Goal: Information Seeking & Learning: Learn about a topic

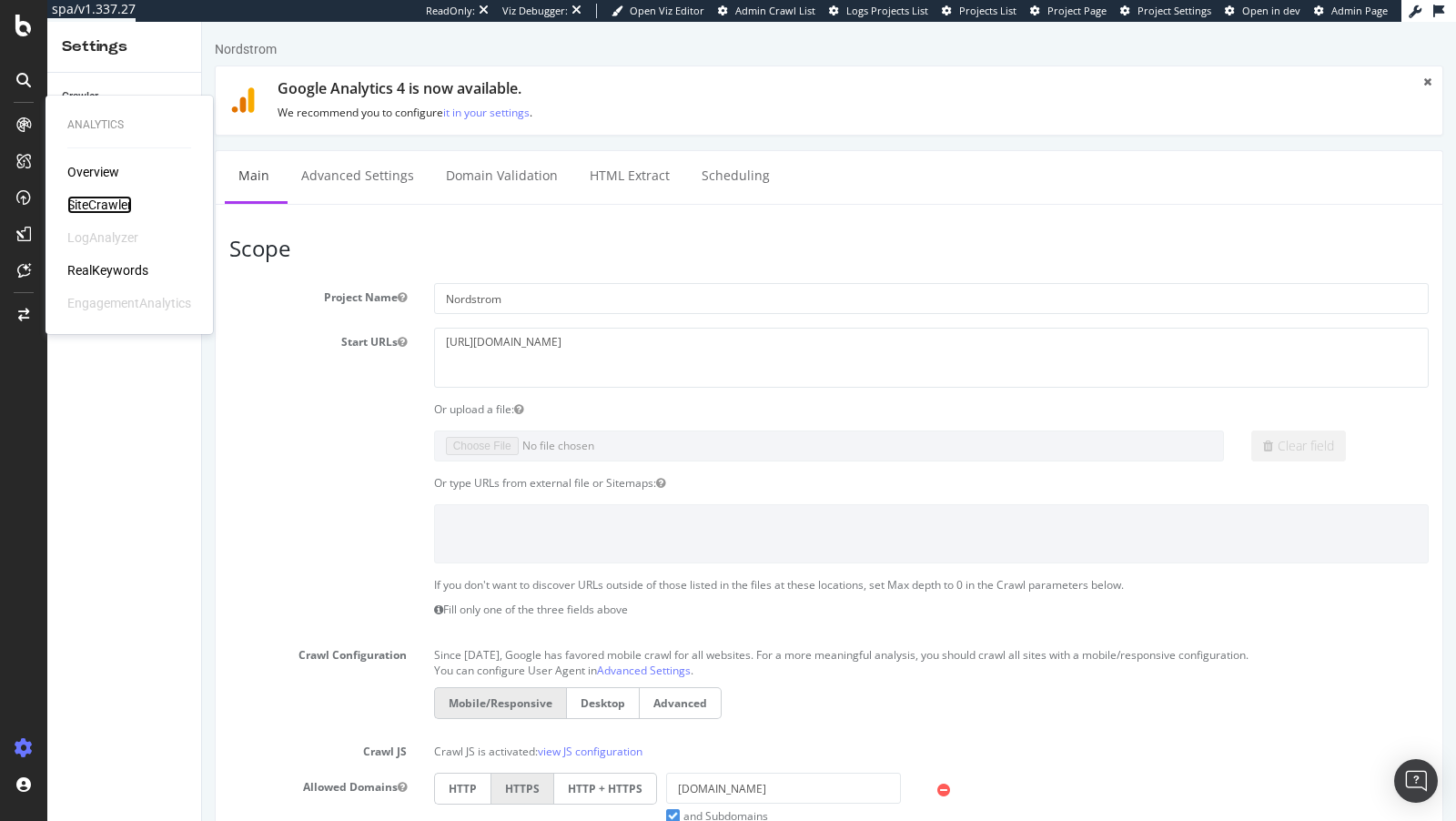
click at [110, 202] on div "SiteCrawler" at bounding box center [100, 205] width 65 height 18
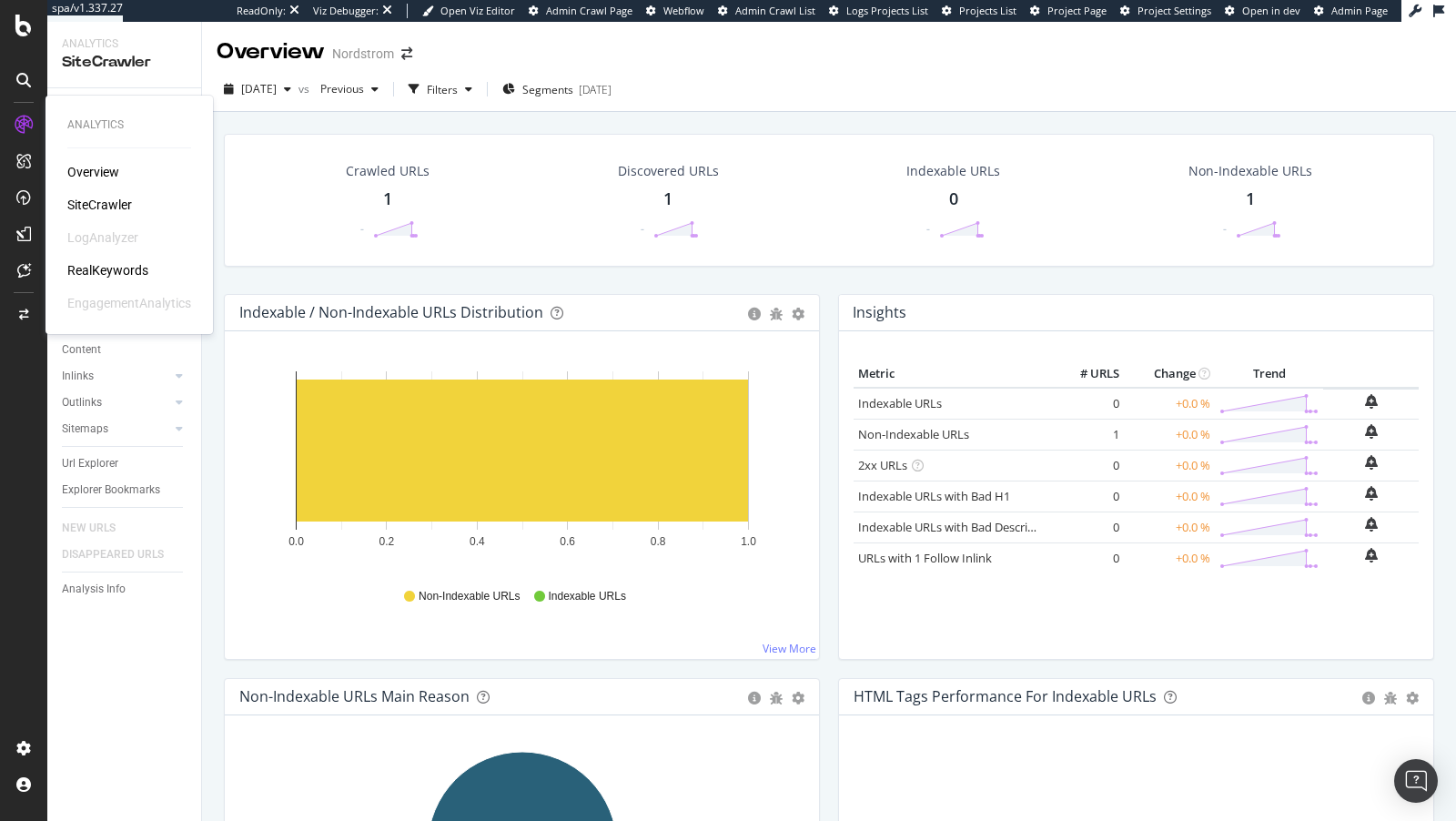
click at [116, 270] on div "RealKeywords" at bounding box center [108, 269] width 81 height 18
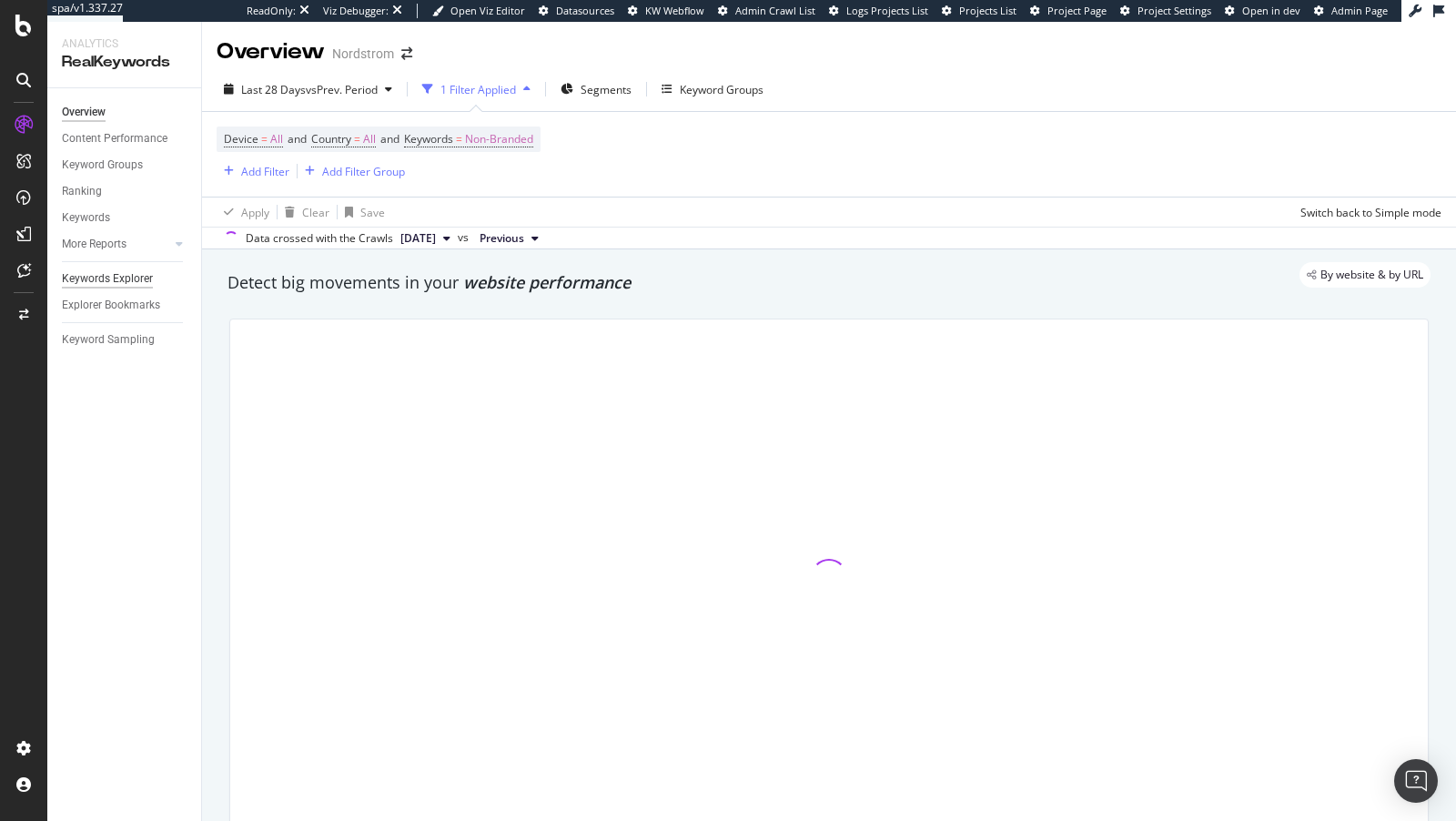
click at [94, 282] on div "Keywords Explorer" at bounding box center [108, 279] width 91 height 19
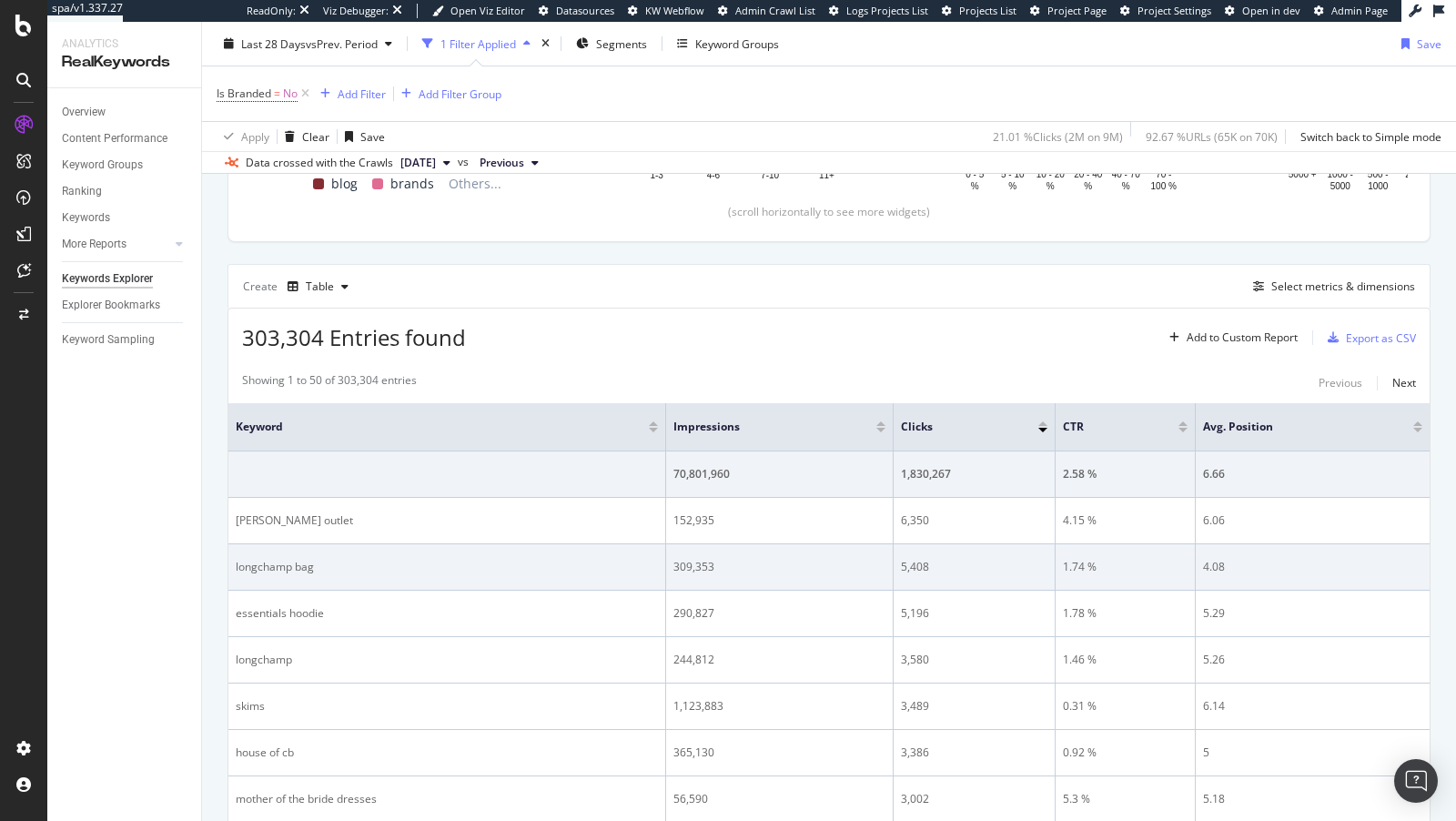
scroll to position [13, 0]
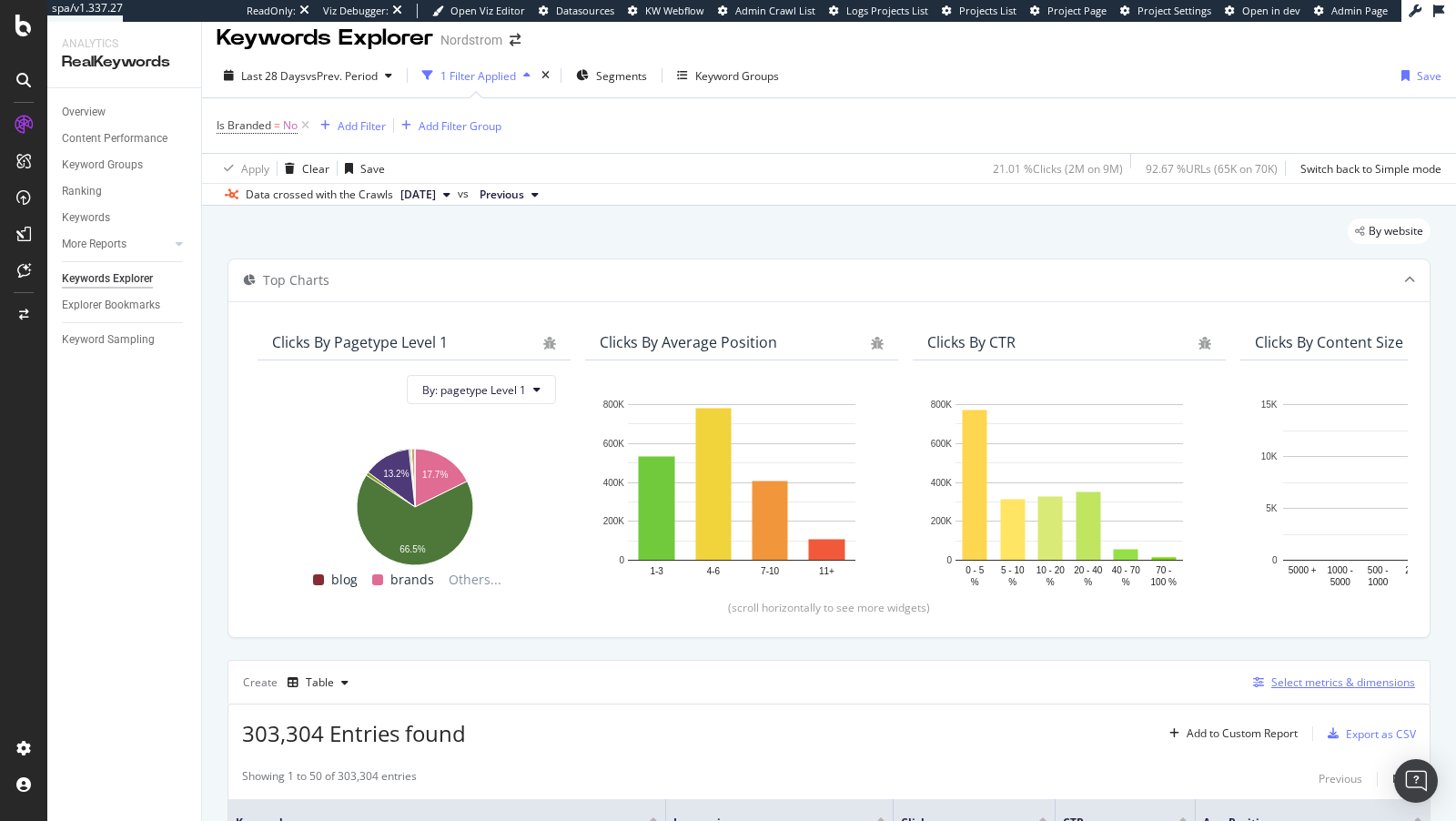
click at [1335, 675] on div "Select metrics & dimensions" at bounding box center [1343, 682] width 144 height 15
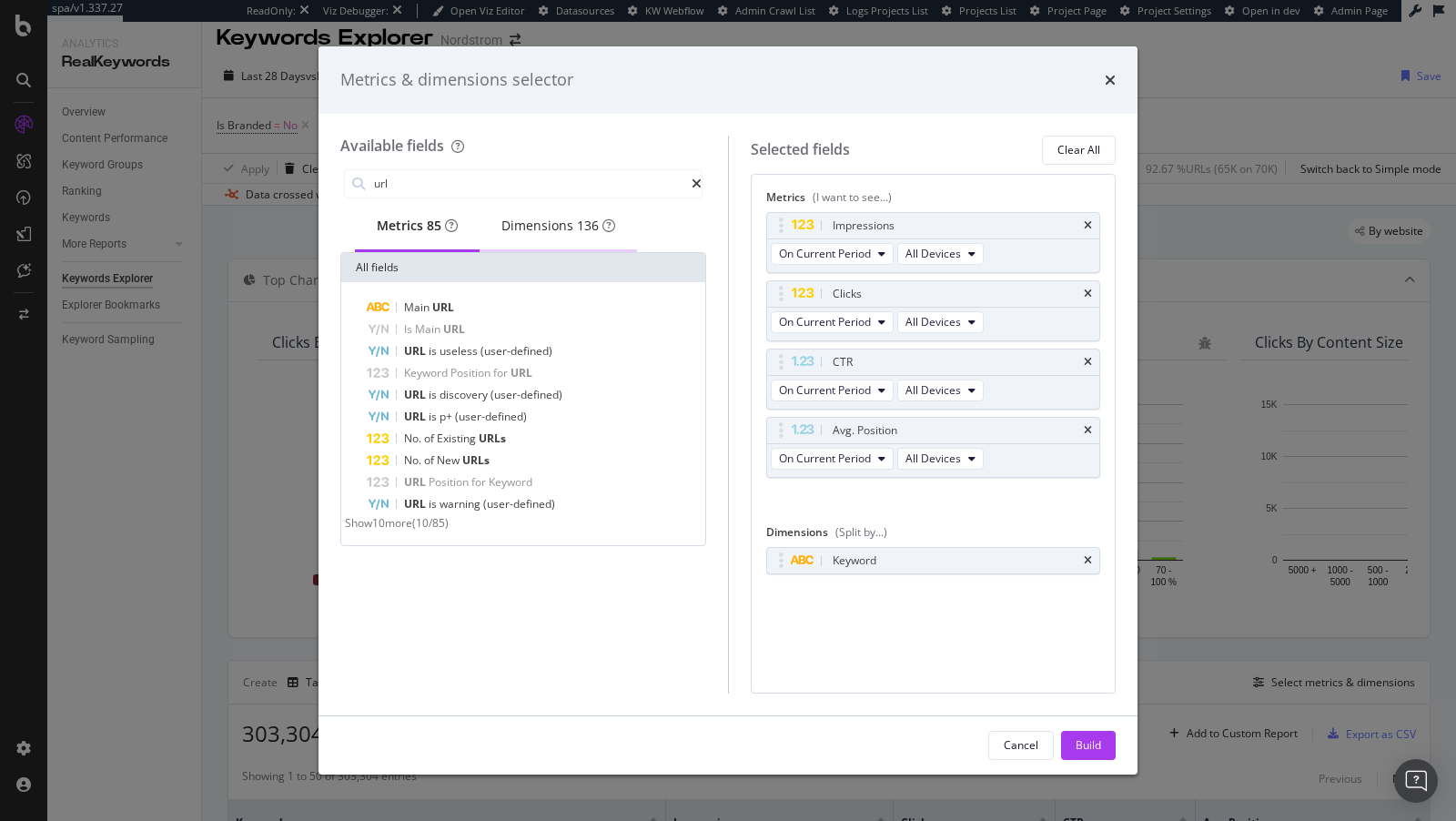
type input "url"
click at [596, 243] on div "Dimensions 136" at bounding box center [558, 226] width 157 height 50
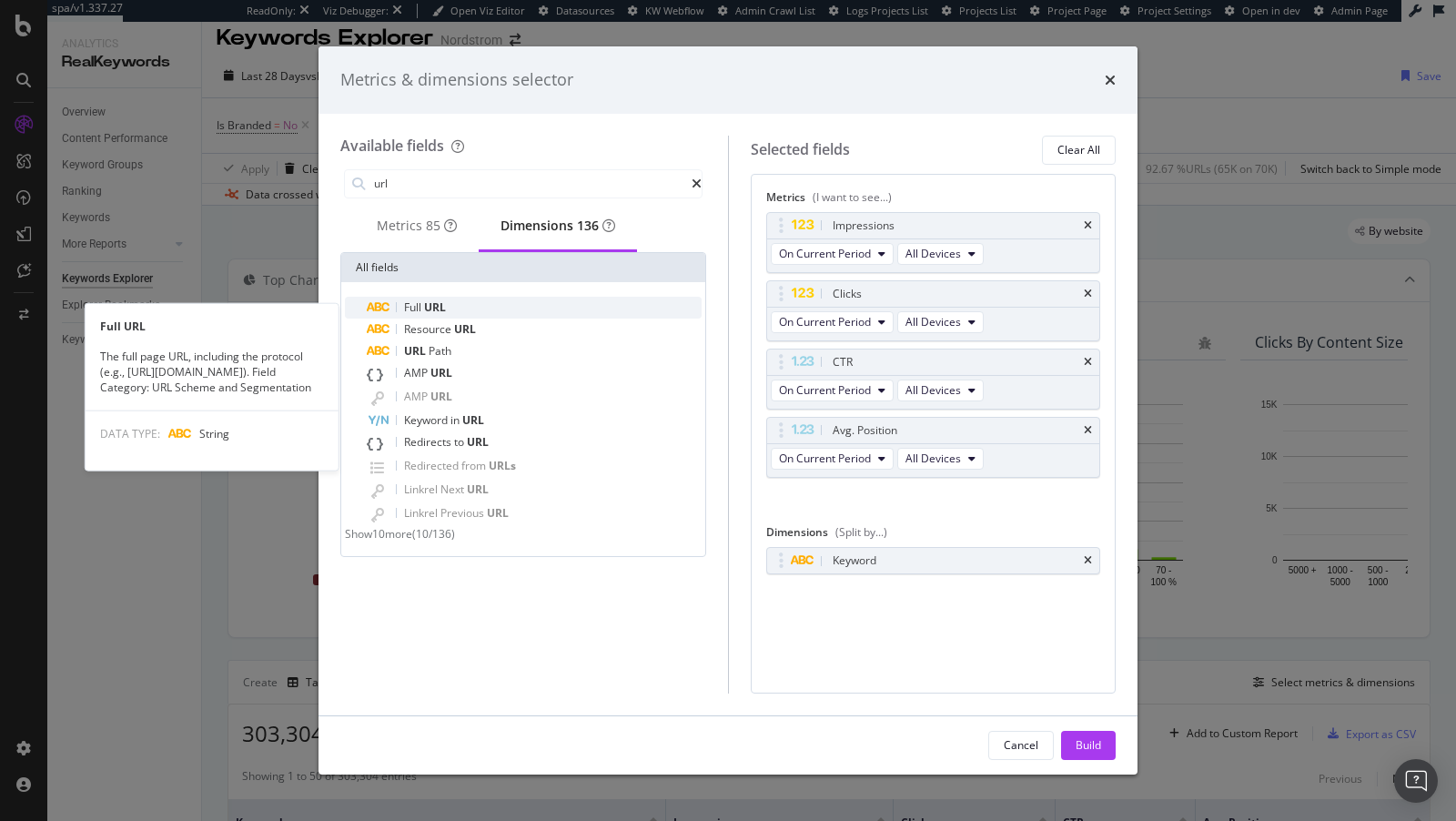
click at [415, 315] on span "Full" at bounding box center [414, 307] width 20 height 15
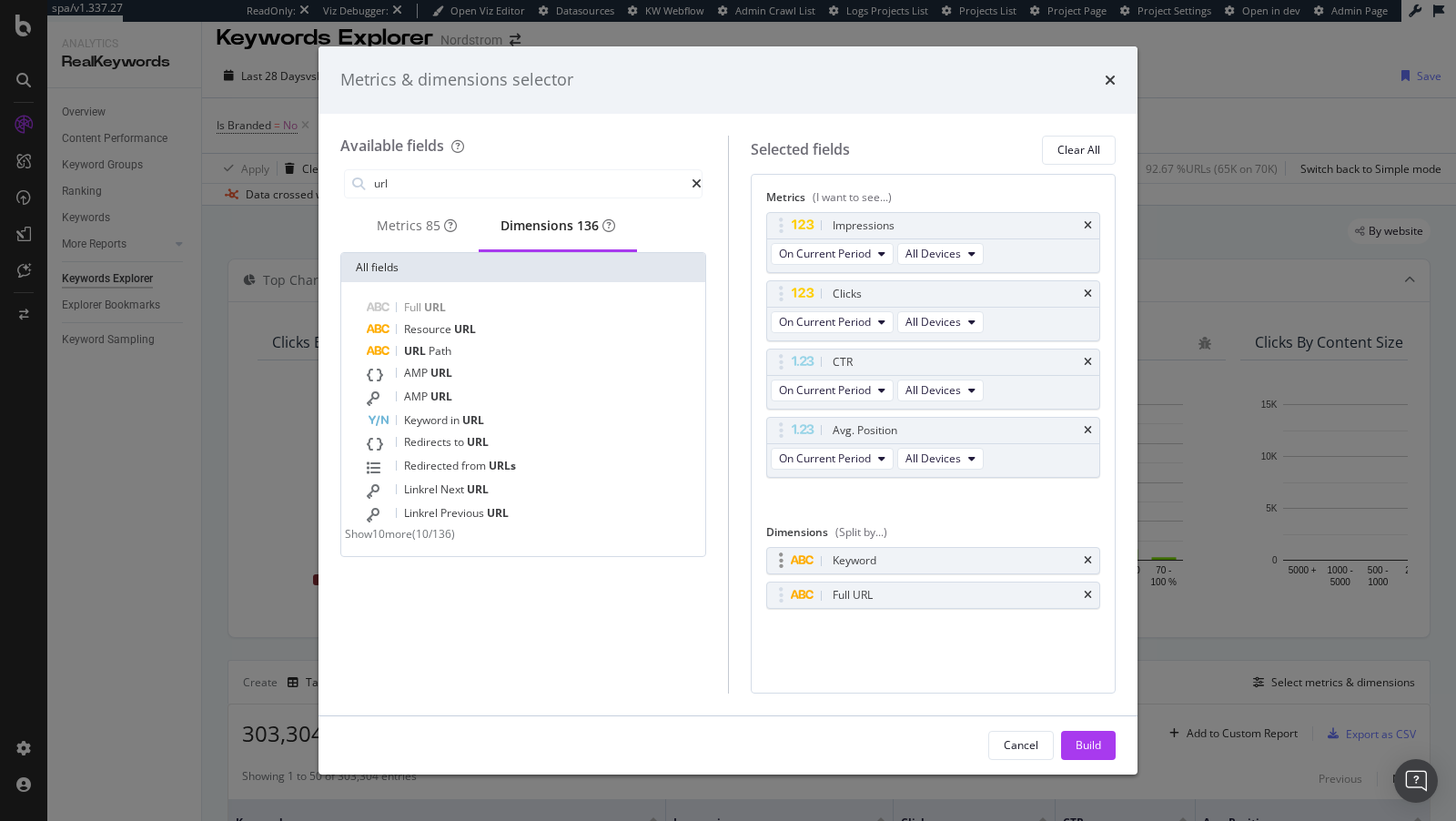
click at [1087, 560] on div "Keyword" at bounding box center [934, 560] width 333 height 26
click at [1097, 549] on div "Keyword" at bounding box center [934, 560] width 333 height 26
click at [1089, 555] on icon "times" at bounding box center [1088, 559] width 9 height 10
click at [1092, 733] on div "Build" at bounding box center [1088, 745] width 26 height 28
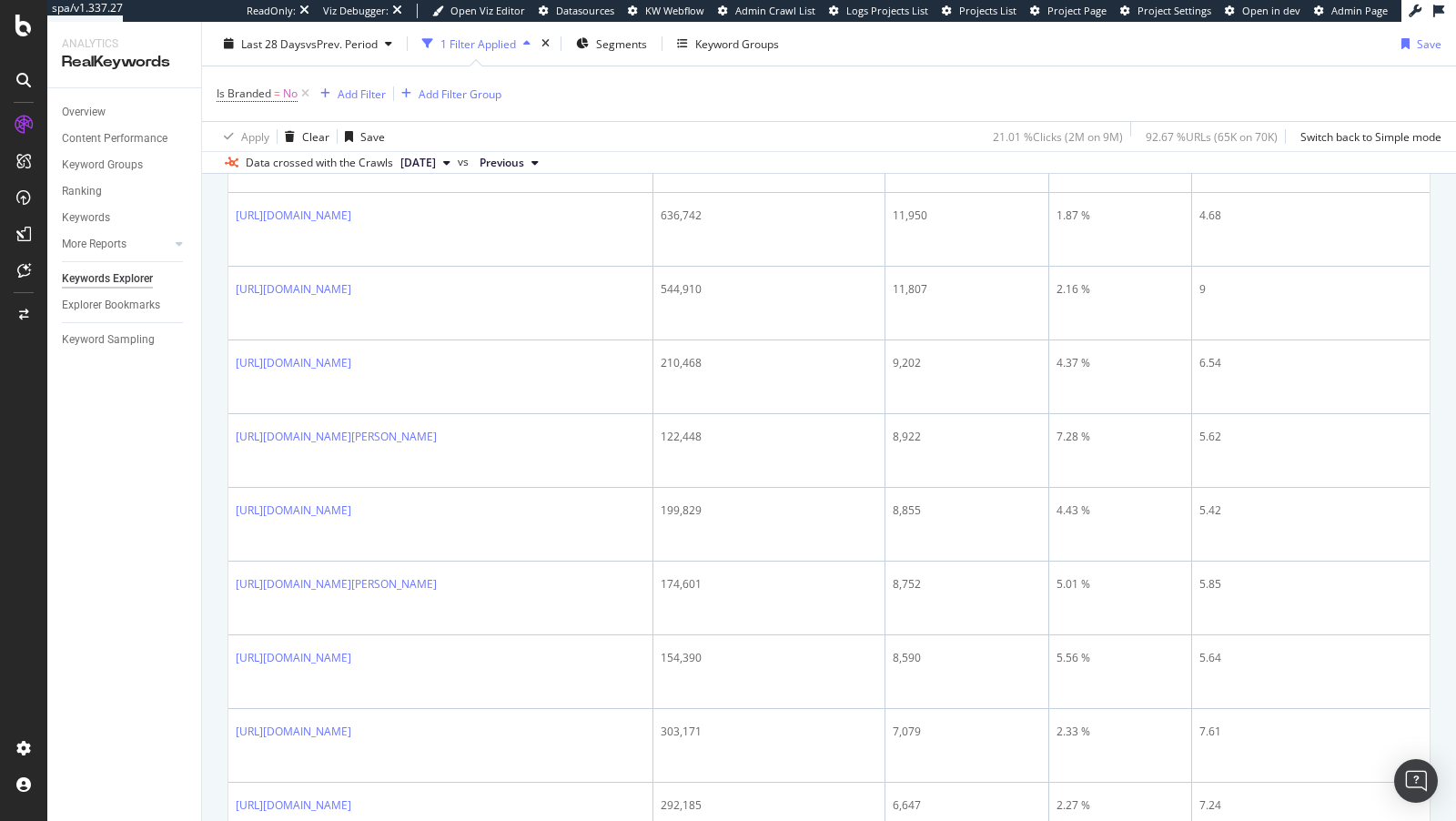
scroll to position [160, 0]
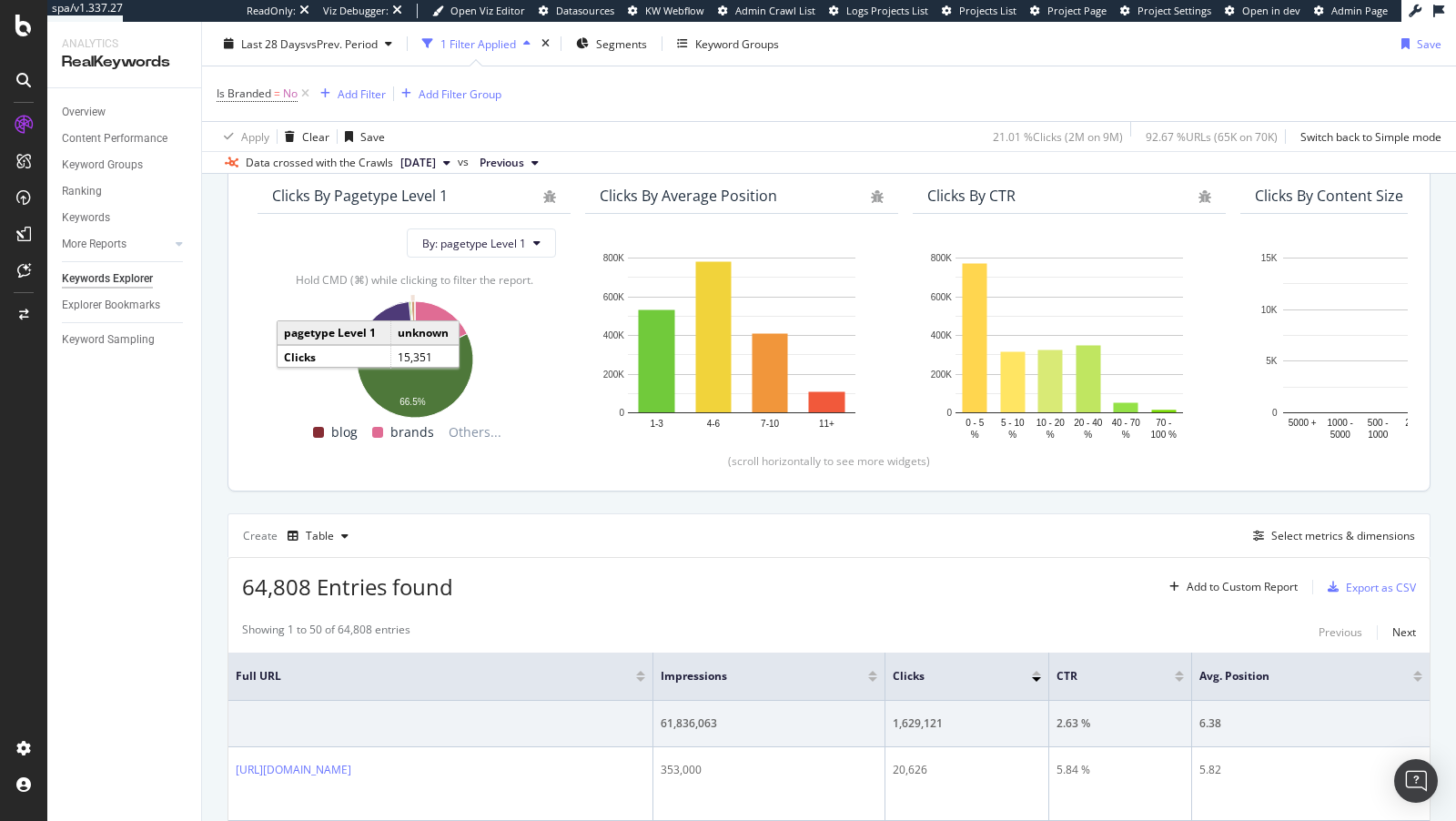
click at [413, 307] on icon "A chart." at bounding box center [413, 330] width 4 height 58
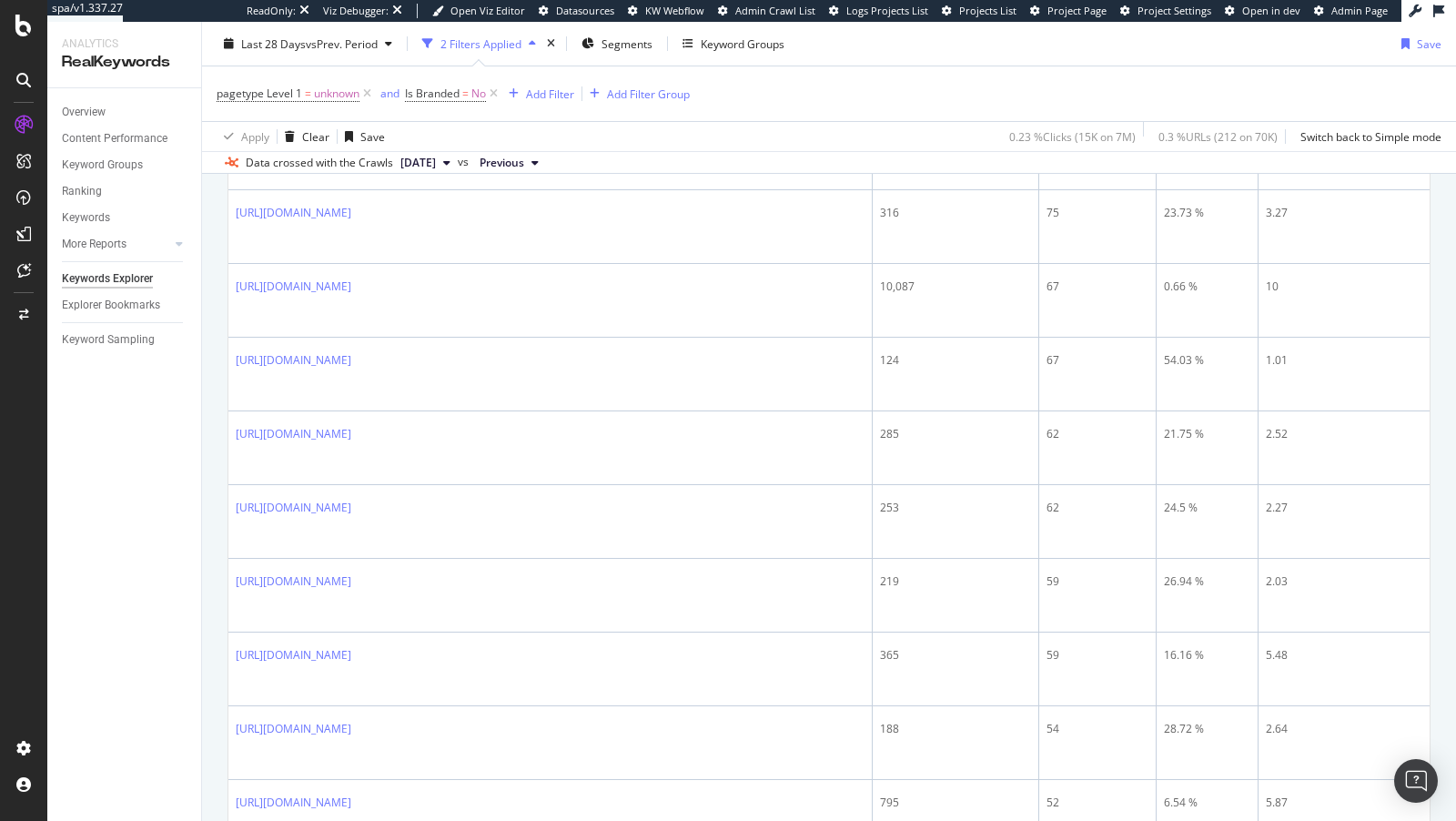
scroll to position [2674, 0]
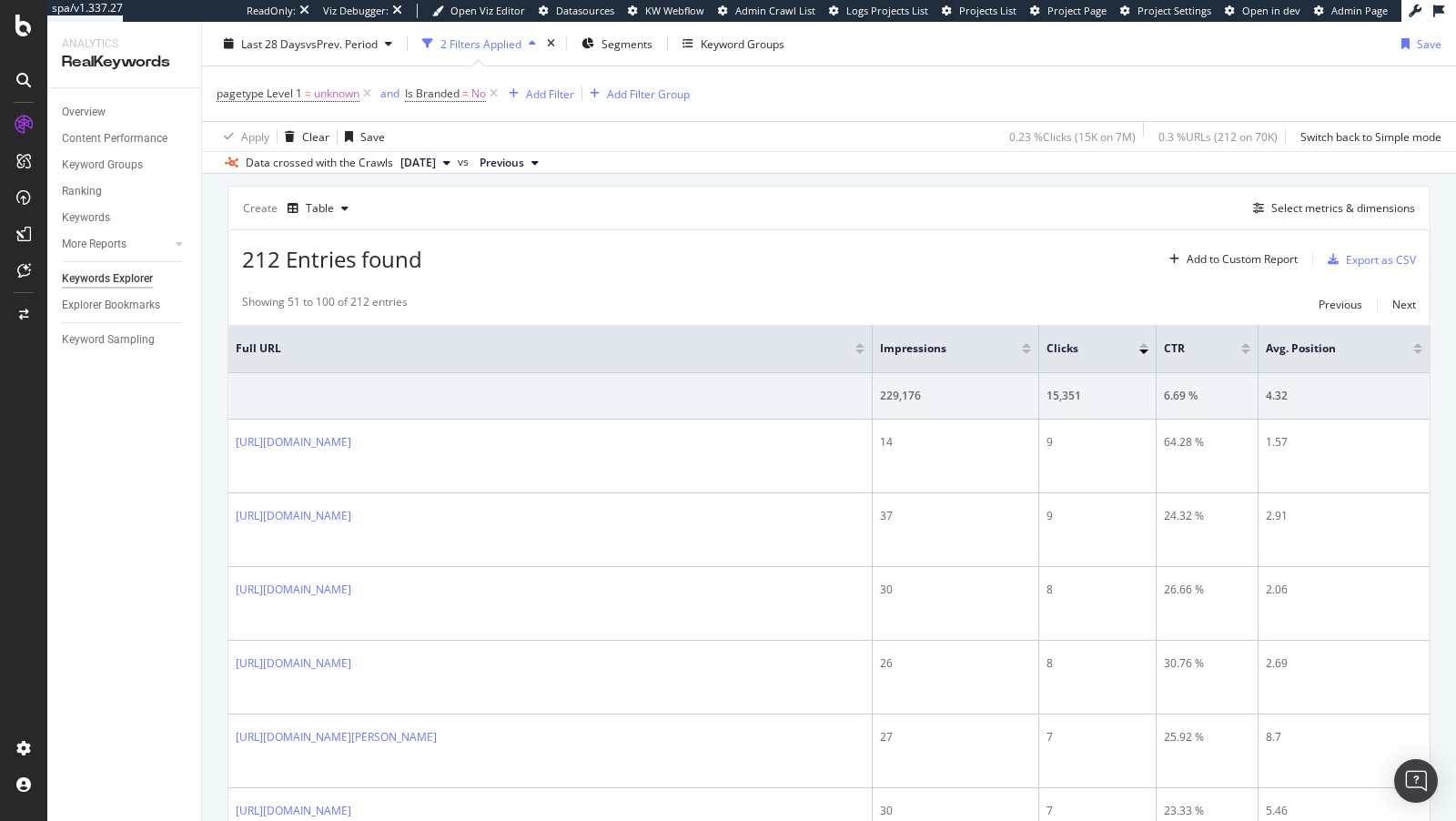
scroll to position [373, 0]
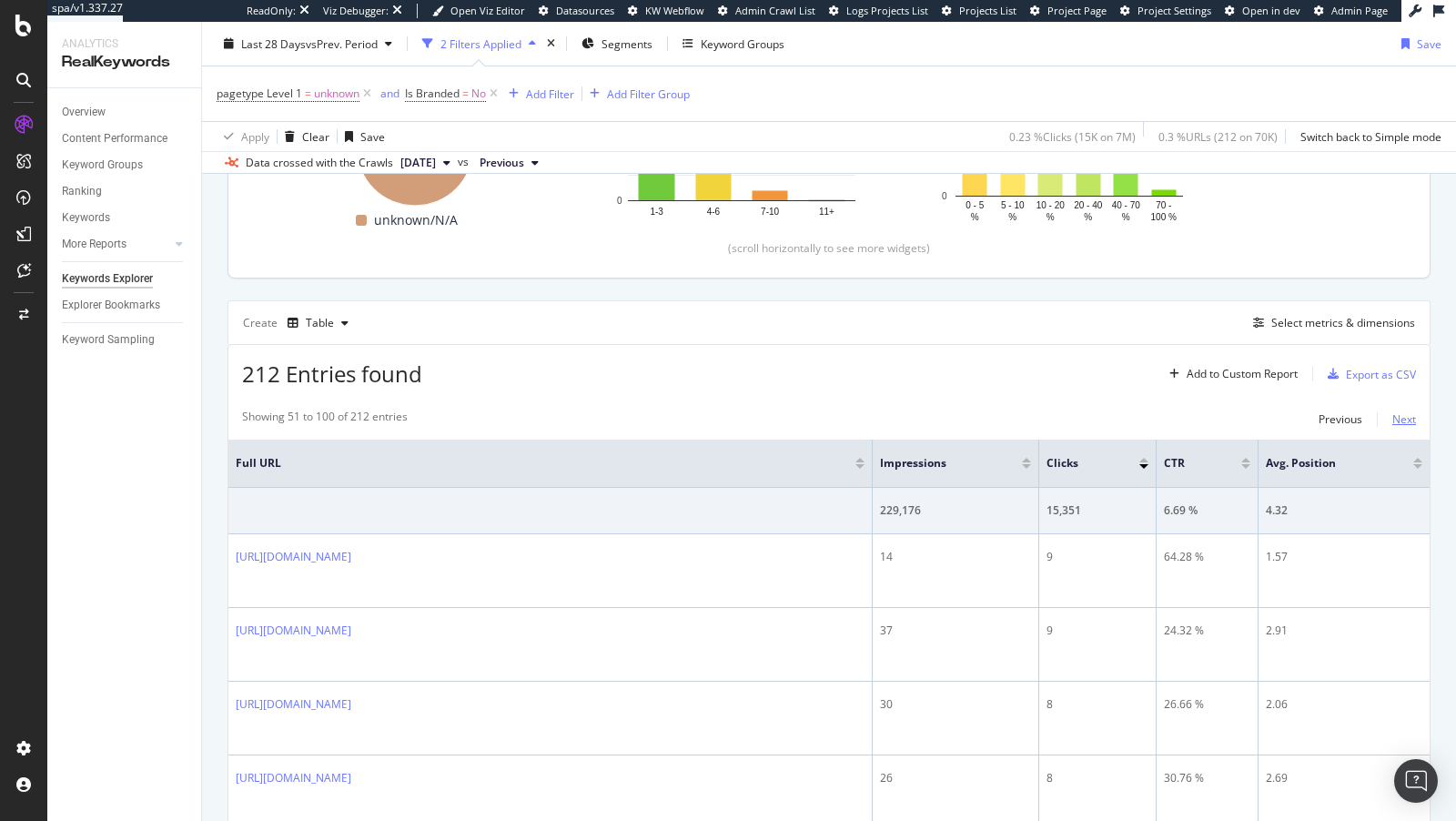
click at [1407, 418] on div "Next" at bounding box center [1404, 419] width 24 height 15
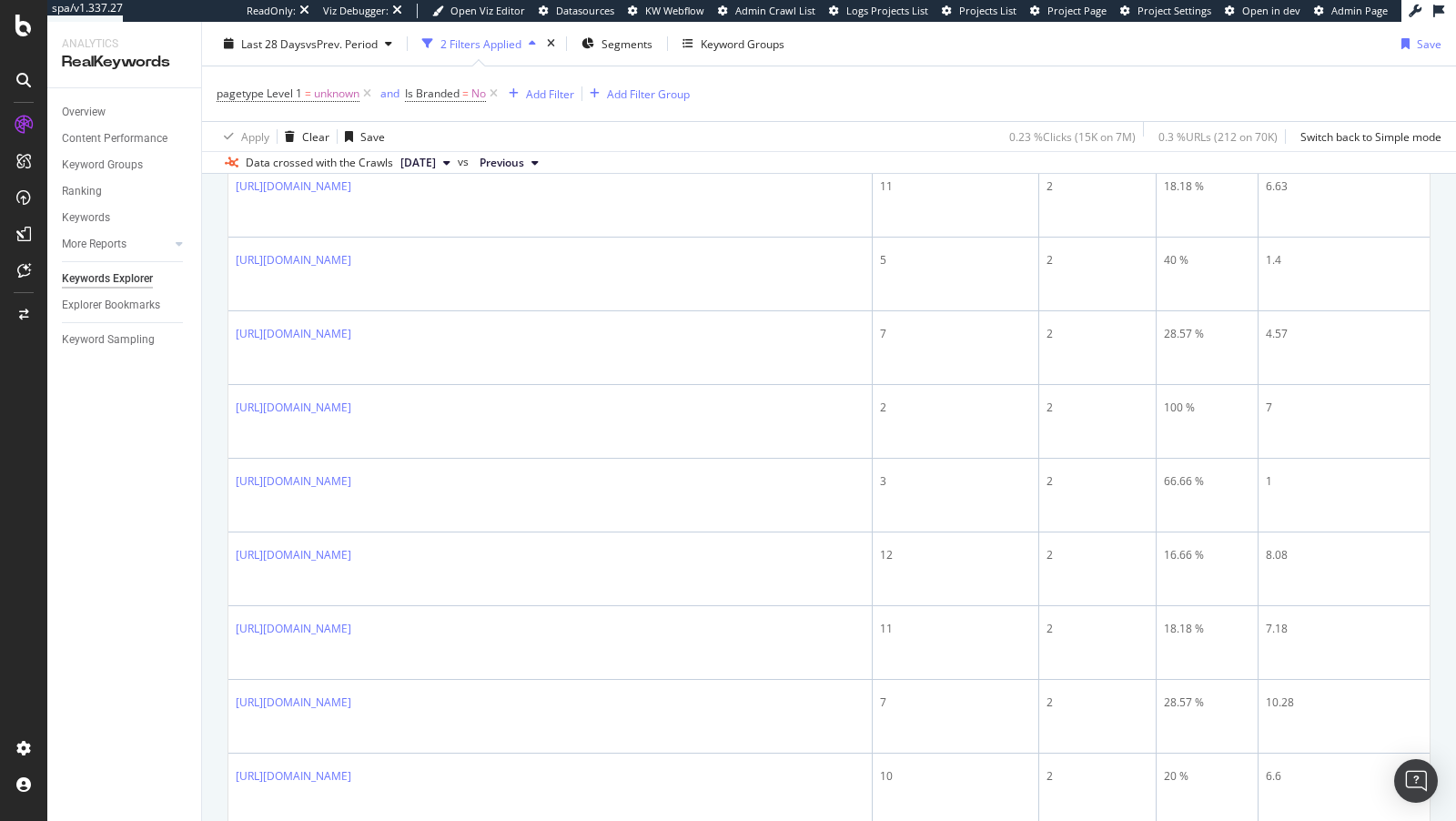
scroll to position [1666, 0]
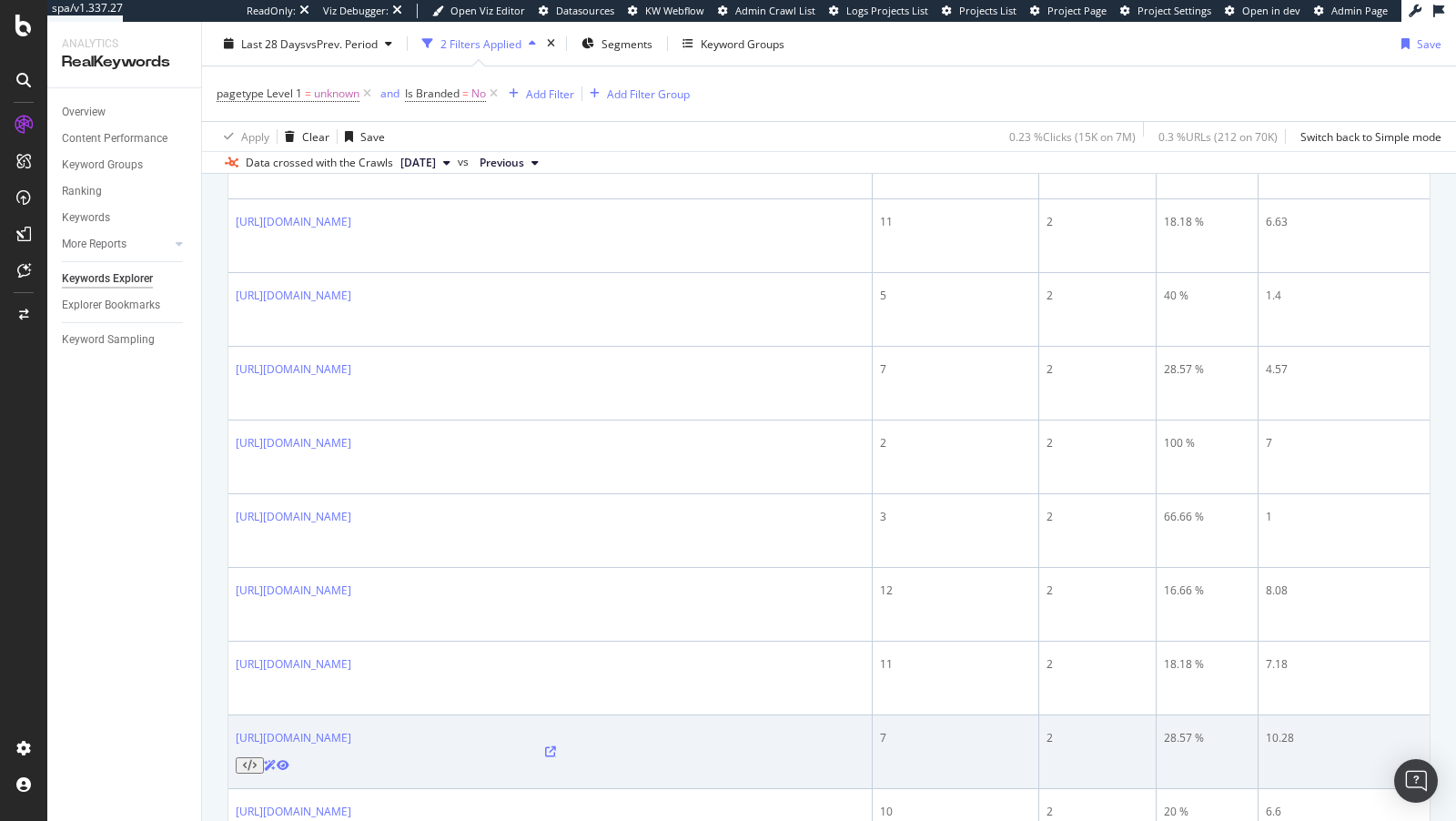
click at [556, 746] on icon at bounding box center [550, 751] width 10 height 10
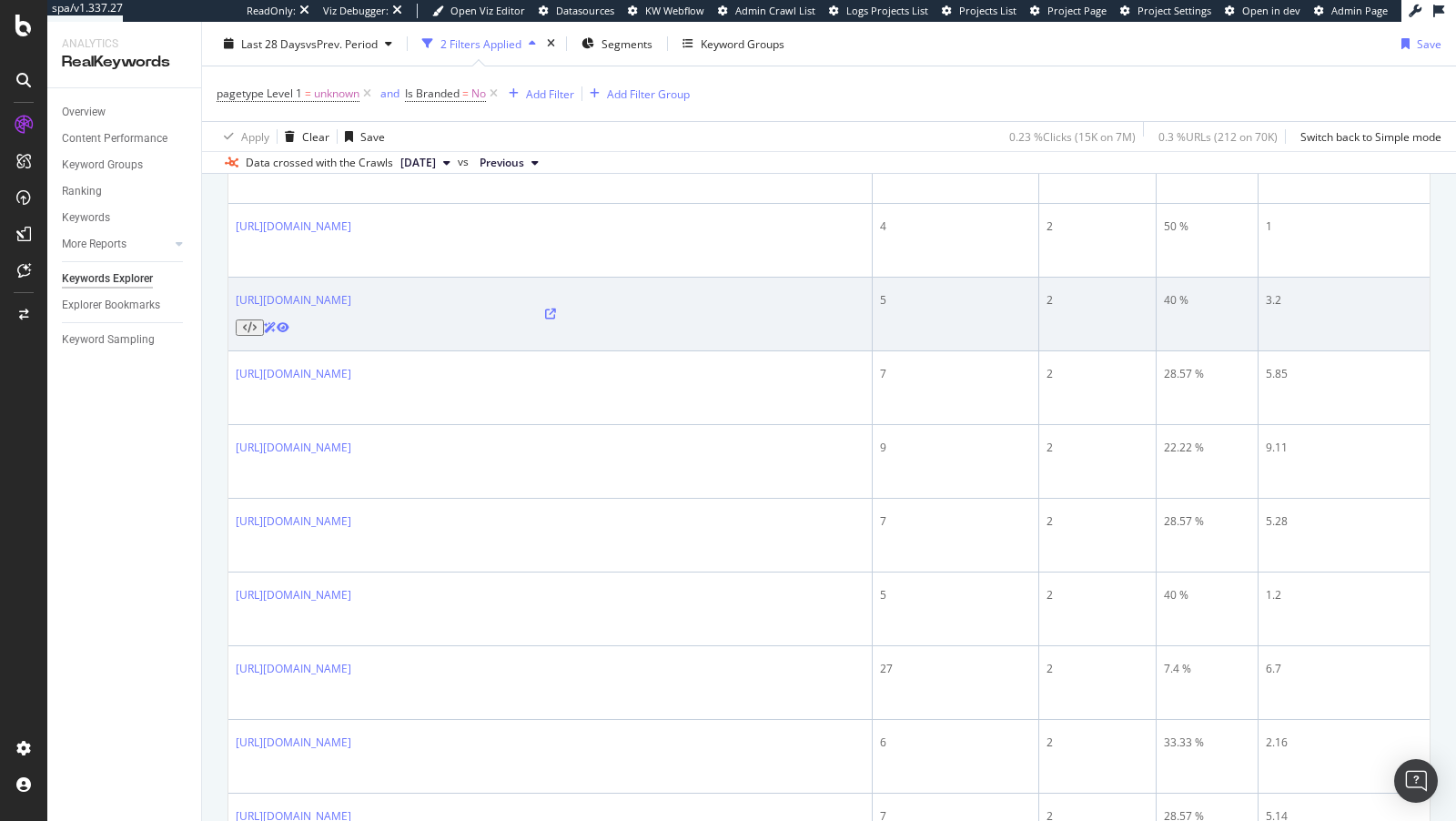
scroll to position [2829, 0]
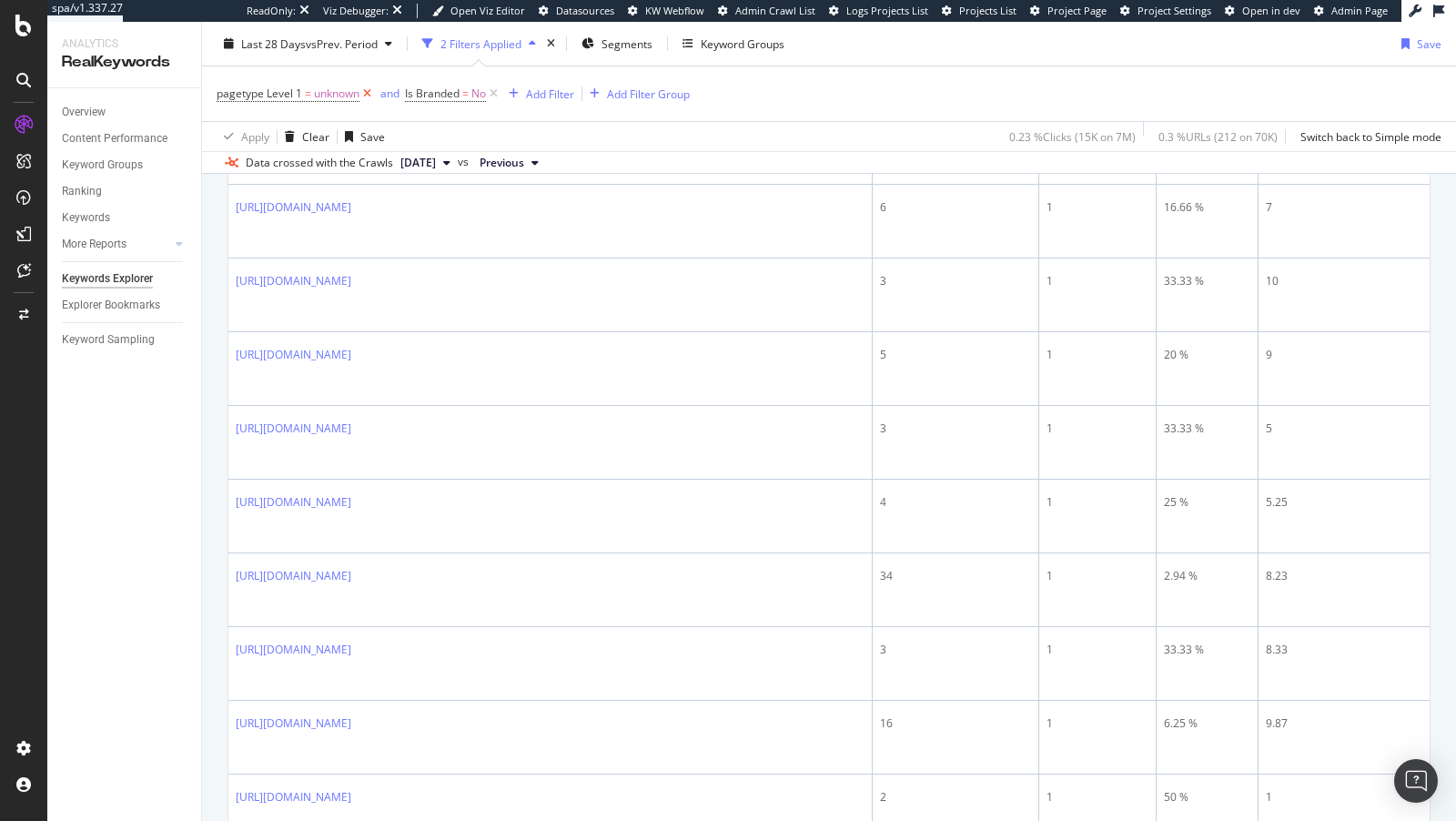
click at [371, 95] on icon at bounding box center [367, 93] width 15 height 18
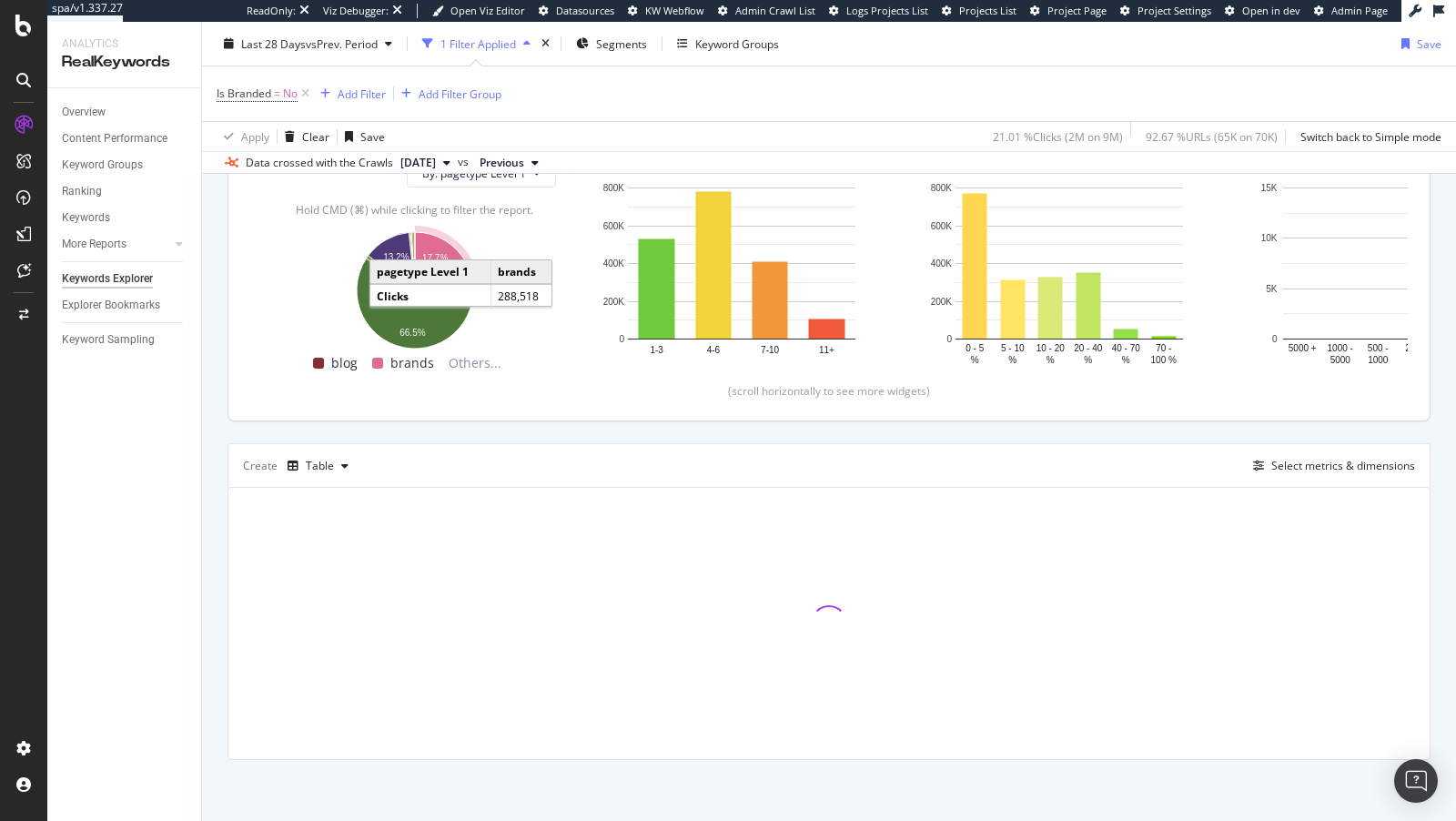
scroll to position [2727, 0]
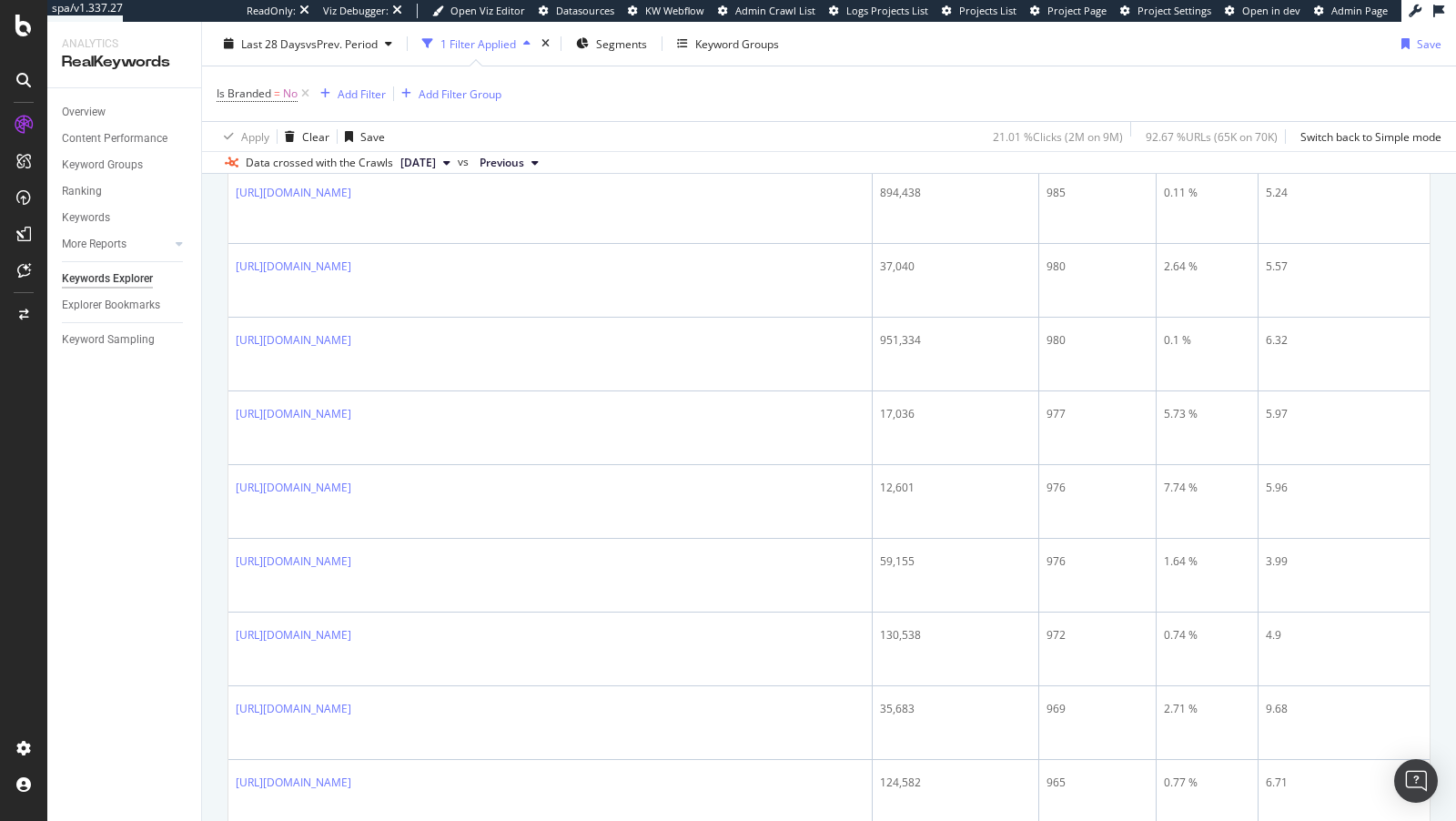
click at [97, 110] on div "Overview" at bounding box center [84, 112] width 44 height 19
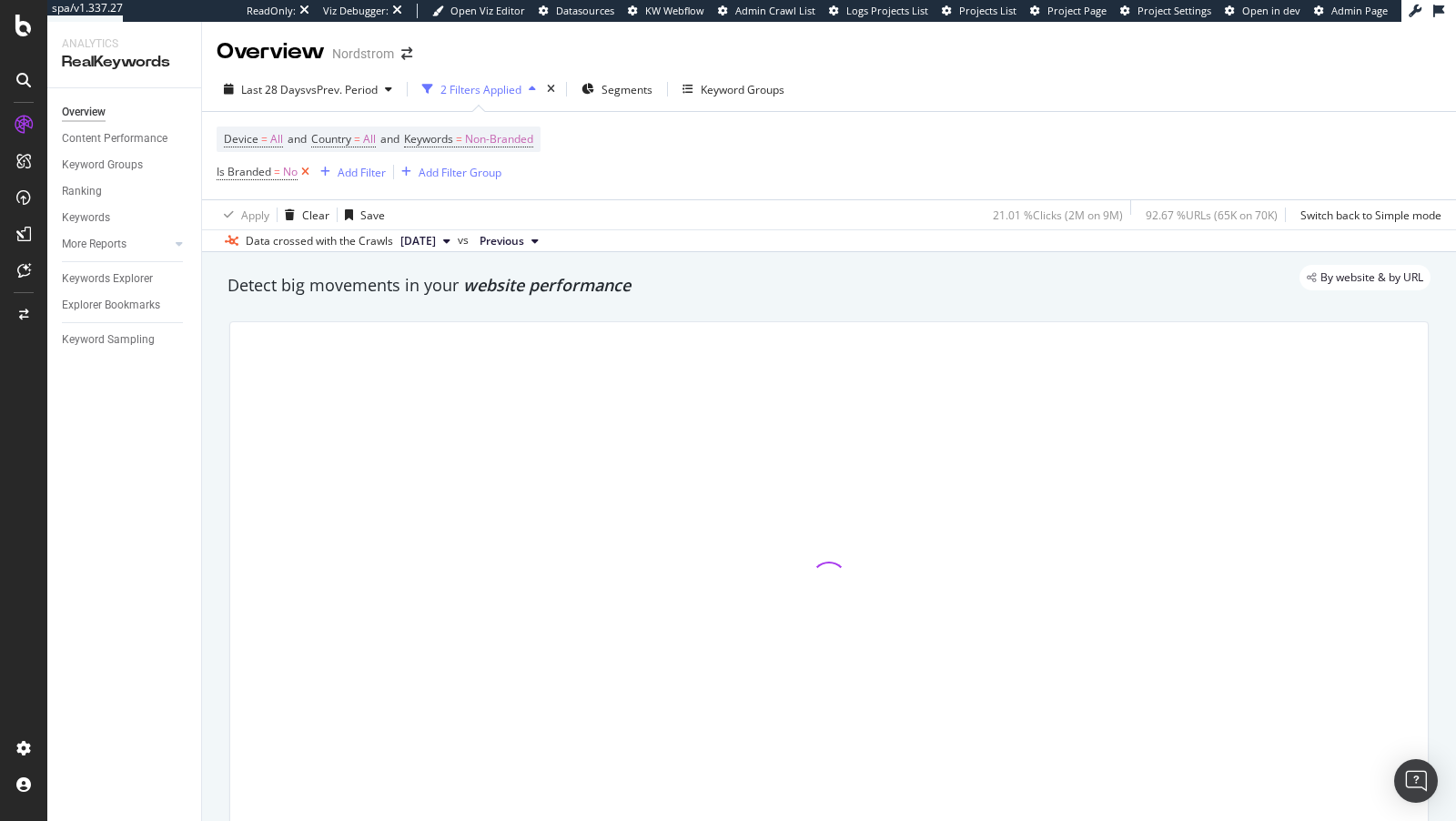
click at [307, 174] on icon at bounding box center [305, 171] width 15 height 18
